Goal: Transaction & Acquisition: Purchase product/service

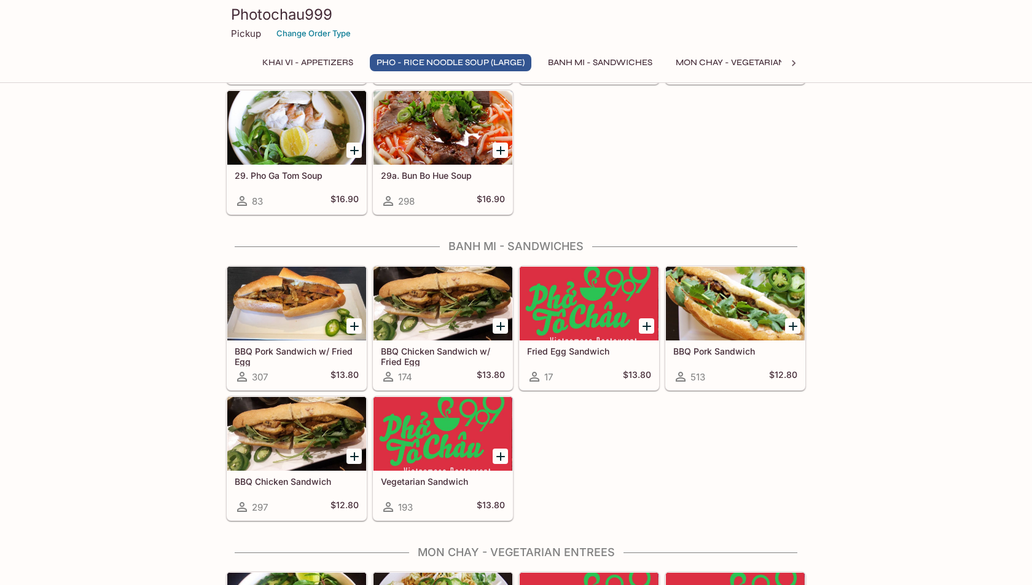
scroll to position [1257, 0]
click at [768, 311] on div at bounding box center [735, 303] width 139 height 74
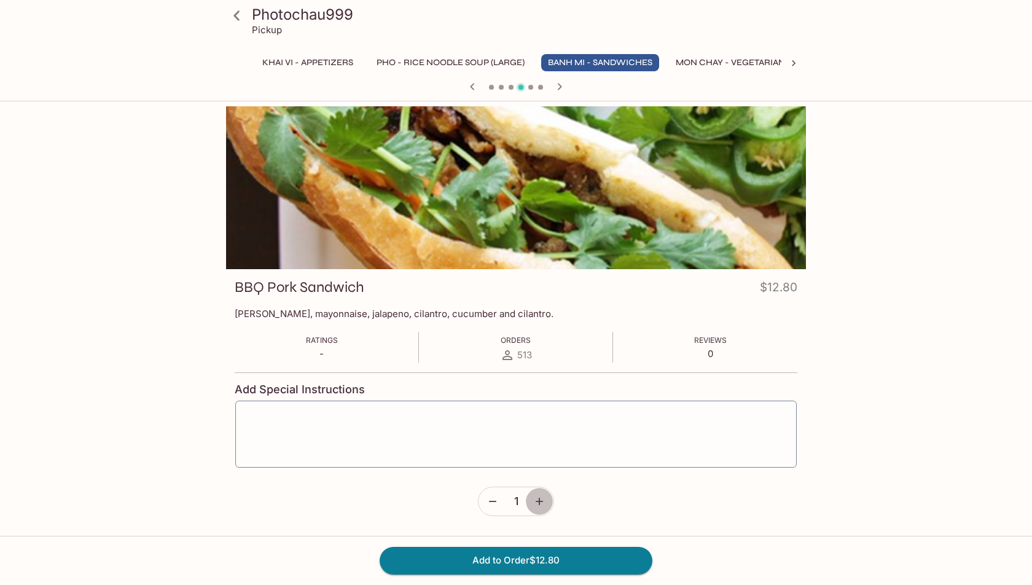
click at [540, 508] on button "button" at bounding box center [539, 501] width 28 height 28
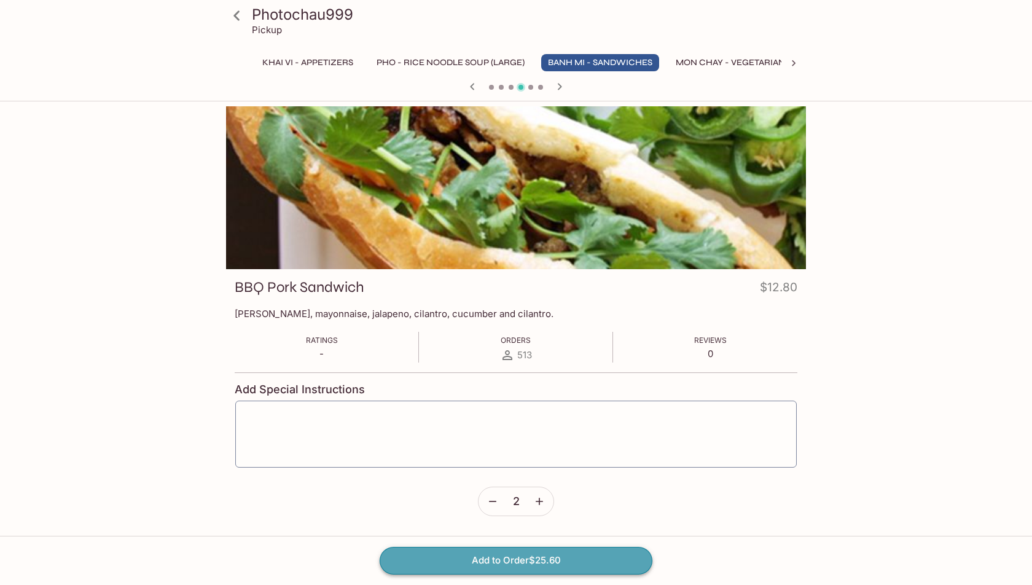
click at [524, 563] on button "Add to Order $25.60" at bounding box center [516, 560] width 273 height 27
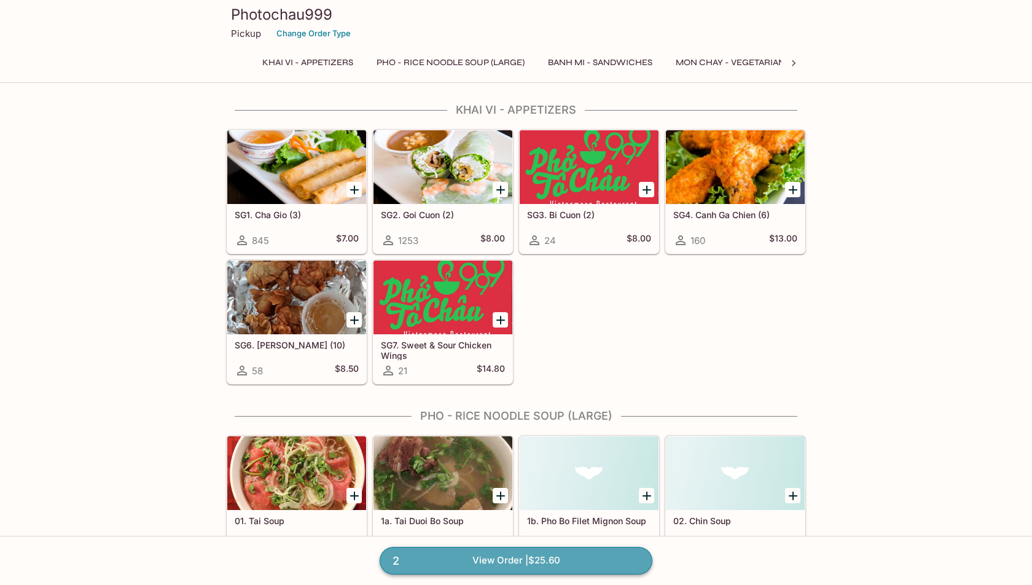
click at [558, 560] on link "2 View Order | $25.60" at bounding box center [516, 560] width 273 height 27
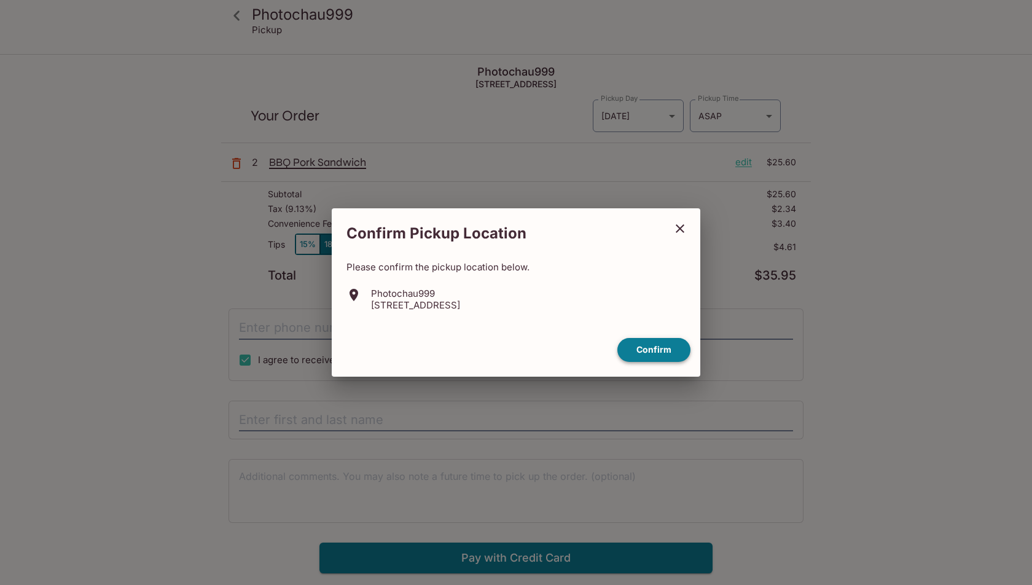
click at [647, 361] on button "Confirm" at bounding box center [653, 350] width 73 height 24
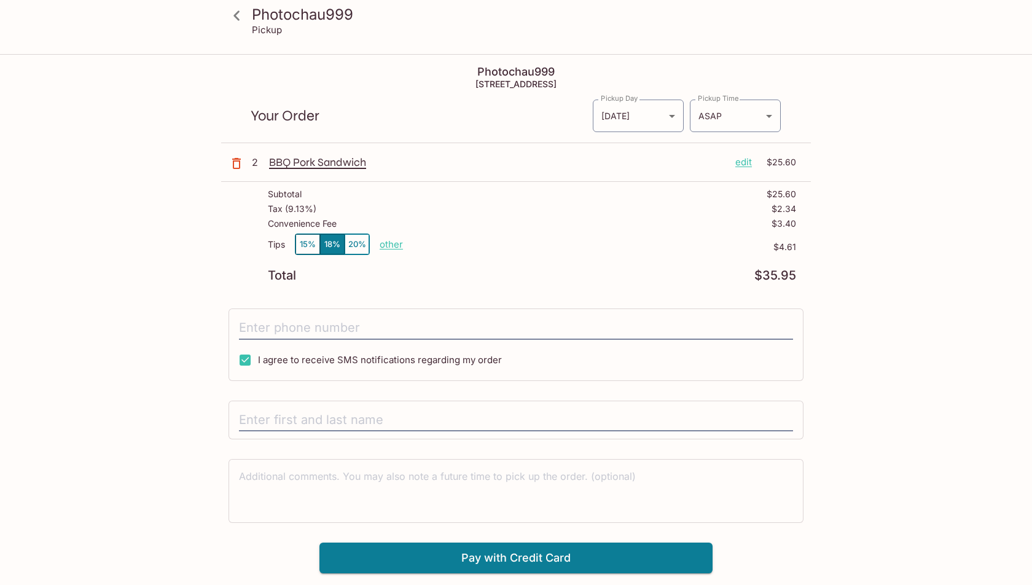
click at [397, 244] on p "other" at bounding box center [391, 244] width 23 height 12
click at [458, 243] on input "4.61" at bounding box center [462, 245] width 39 height 14
click at [459, 243] on input "4.61" at bounding box center [462, 245] width 39 height 14
type input "0.00"
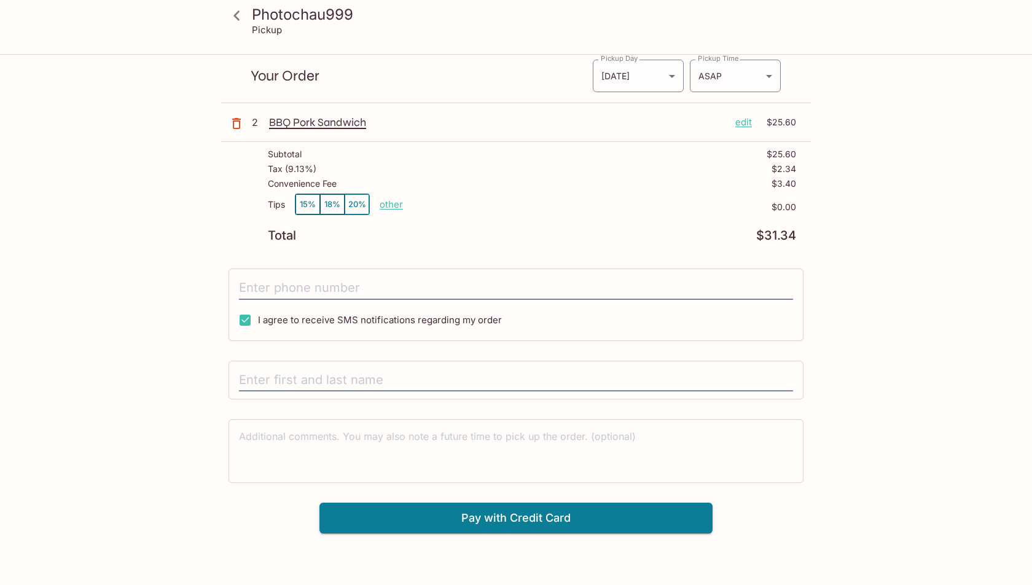
scroll to position [42, 0]
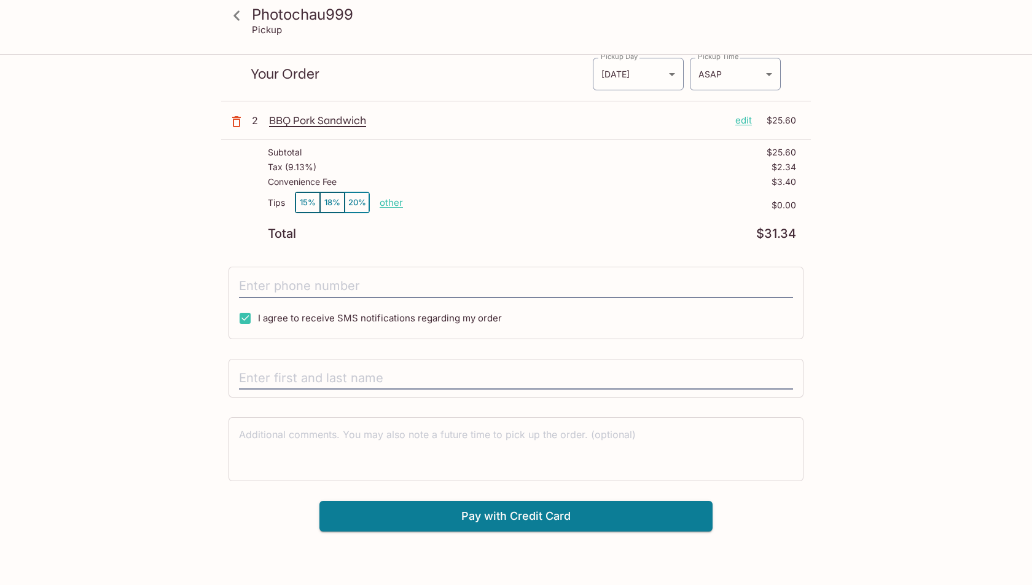
click at [462, 313] on span "I agree to receive SMS notifications regarding my order" at bounding box center [380, 318] width 244 height 12
click at [257, 313] on input "I agree to receive SMS notifications regarding my order" at bounding box center [245, 318] width 25 height 25
checkbox input "false"
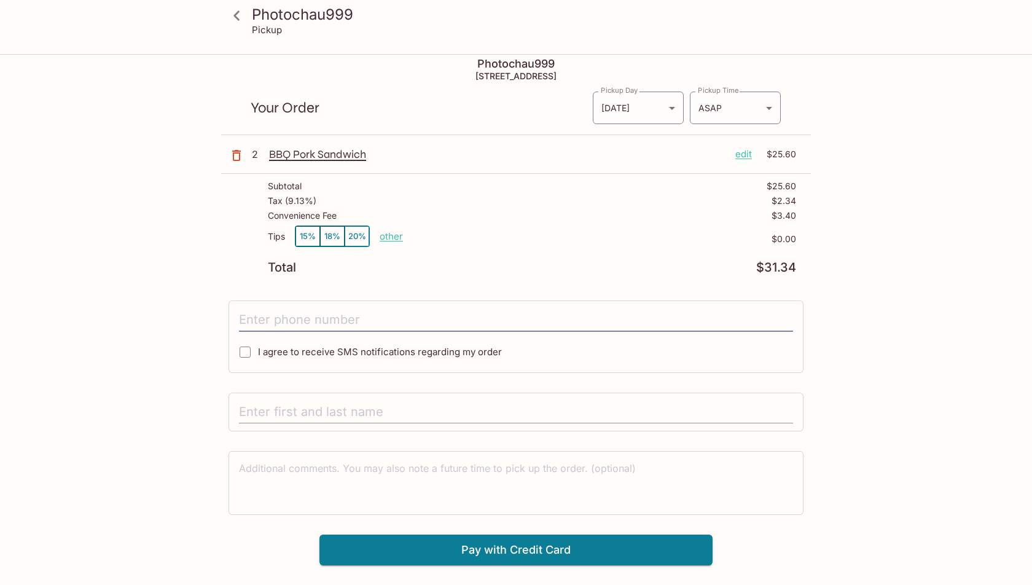
scroll to position [2, 0]
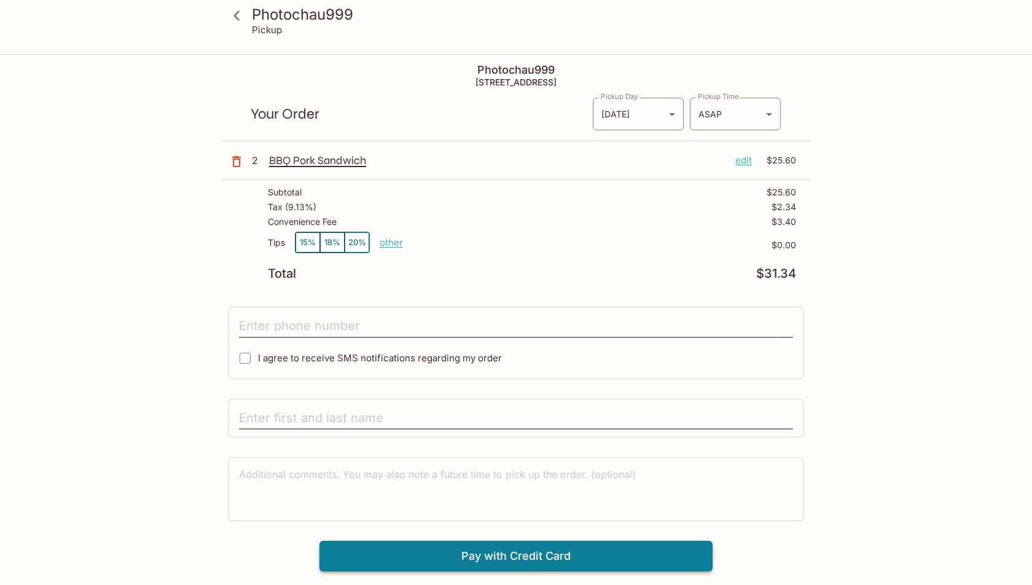
click at [434, 555] on button "Pay with Credit Card" at bounding box center [515, 555] width 393 height 31
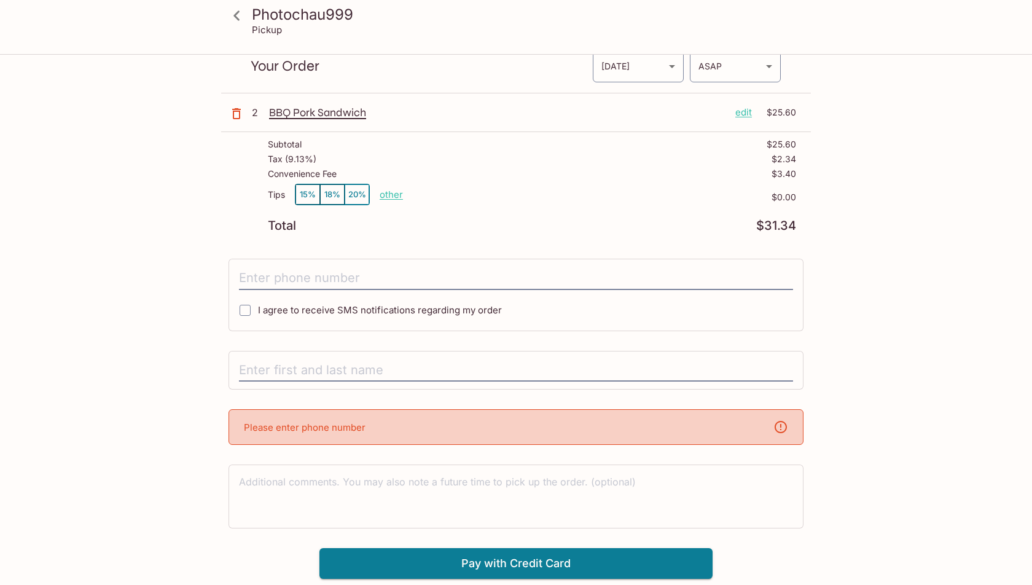
scroll to position [54, 0]
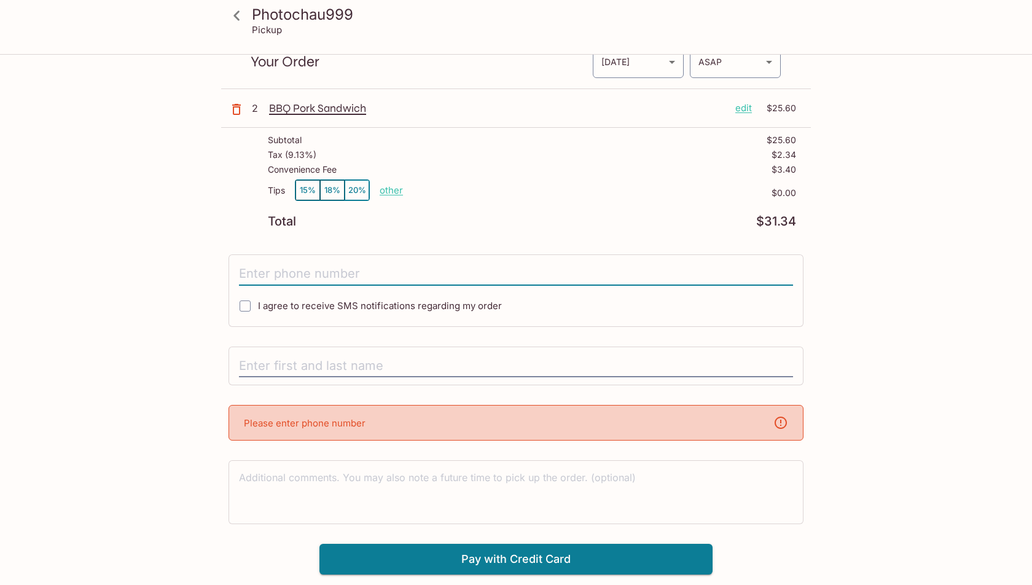
click at [384, 272] on input "tel" at bounding box center [516, 273] width 554 height 23
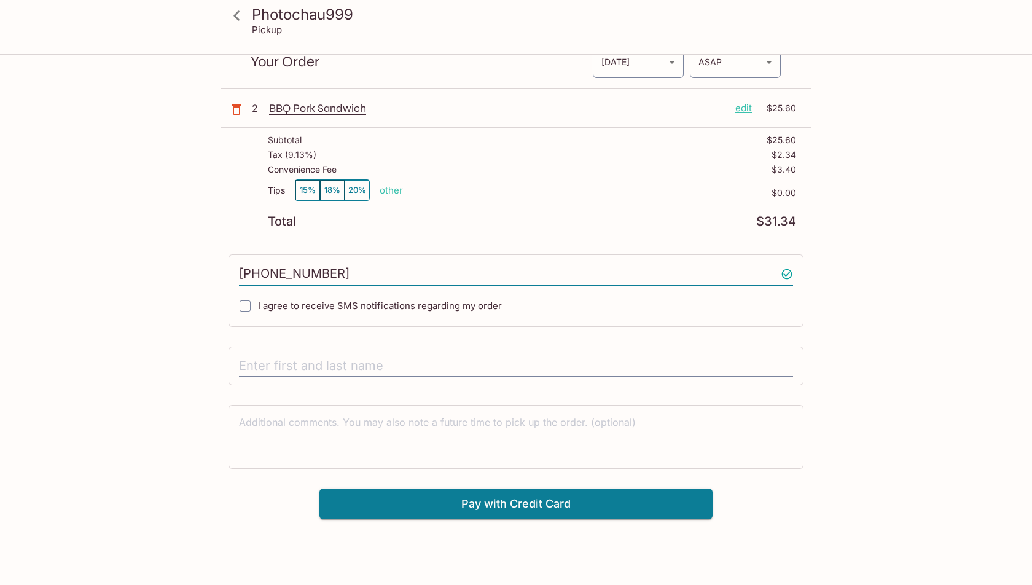
type input "3109547076"
click at [346, 302] on span "I agree to receive SMS notifications regarding my order" at bounding box center [380, 306] width 244 height 12
click at [257, 302] on input "I agree to receive SMS notifications regarding my order" at bounding box center [245, 306] width 25 height 25
checkbox input "true"
click at [361, 348] on div at bounding box center [515, 365] width 575 height 39
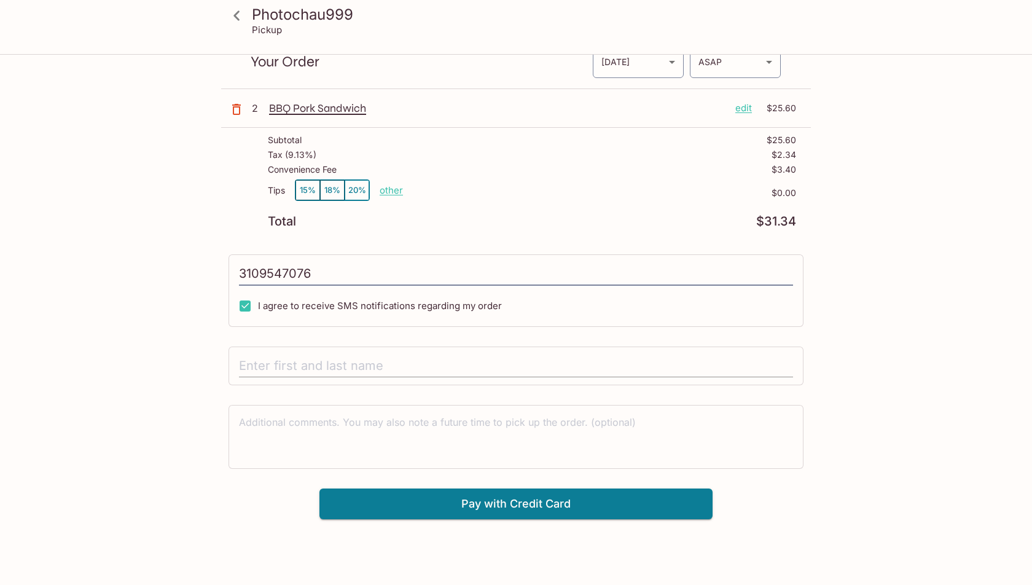
click at [360, 363] on input "text" at bounding box center [516, 365] width 554 height 23
type input "[PERSON_NAME]"
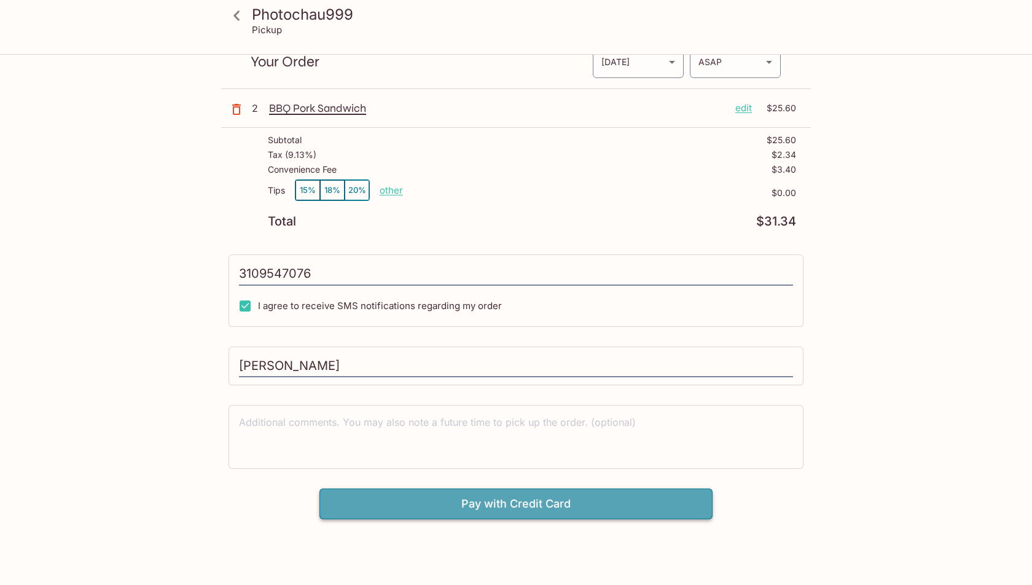
click at [416, 496] on button "Pay with Credit Card" at bounding box center [515, 503] width 393 height 31
type input "[PHONE_NUMBER]"
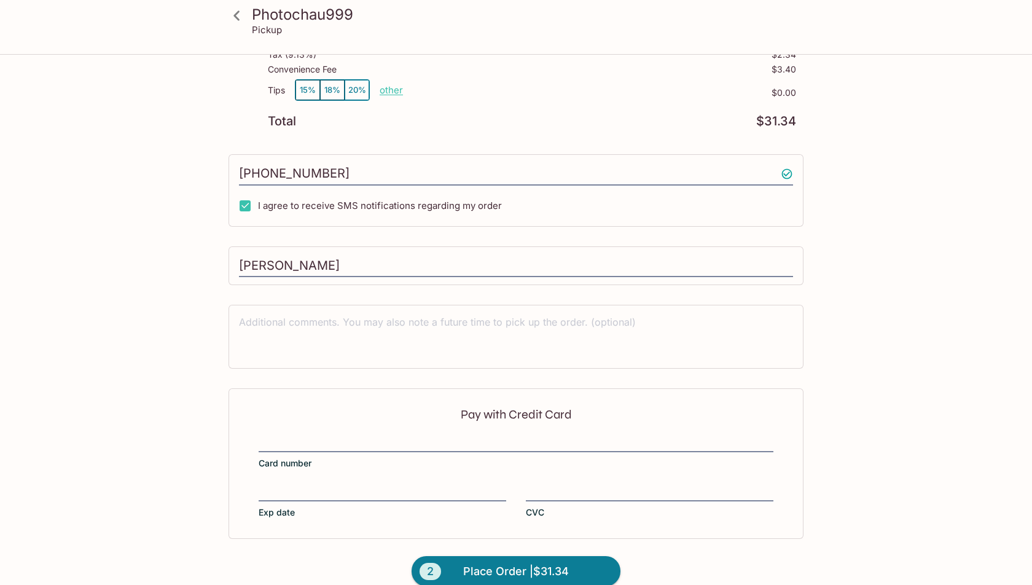
scroll to position [166, 0]
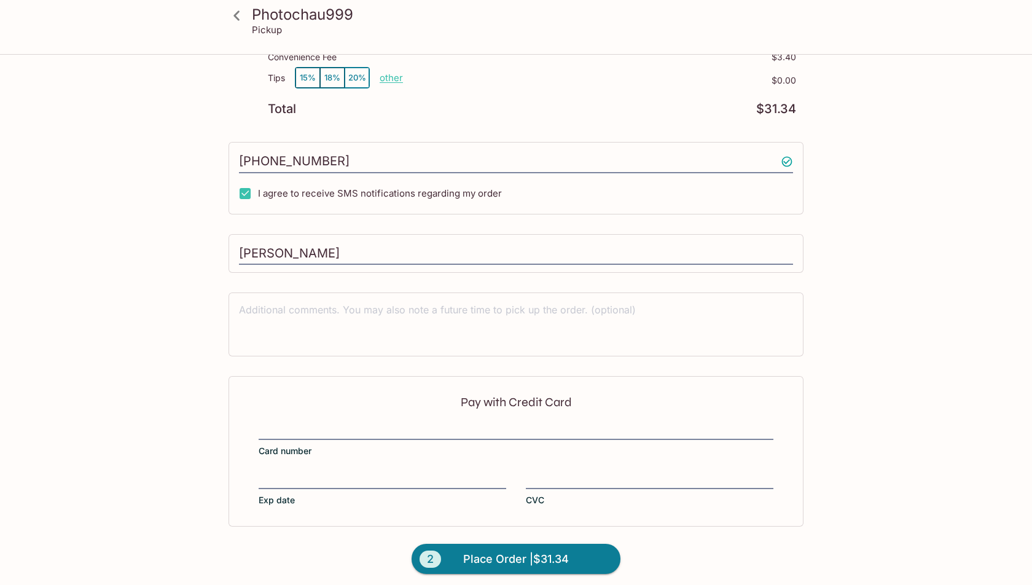
click at [408, 434] on label "Card number" at bounding box center [516, 440] width 515 height 34
click at [408, 424] on input "Card number" at bounding box center [516, 423] width 515 height 1
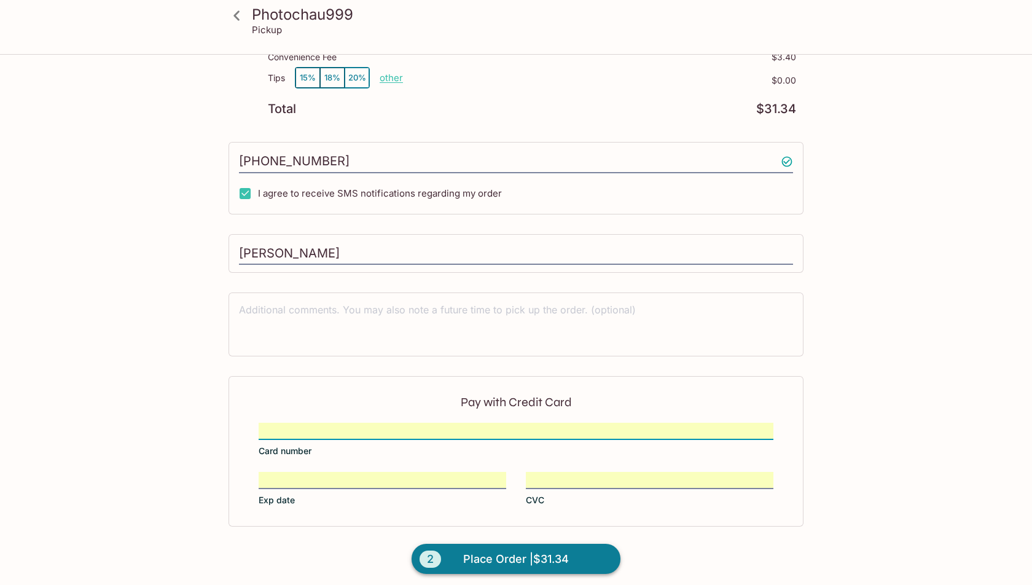
click at [493, 549] on span "Place Order | $31.34" at bounding box center [516, 559] width 106 height 20
